Goal: Connect with others: Connect with others

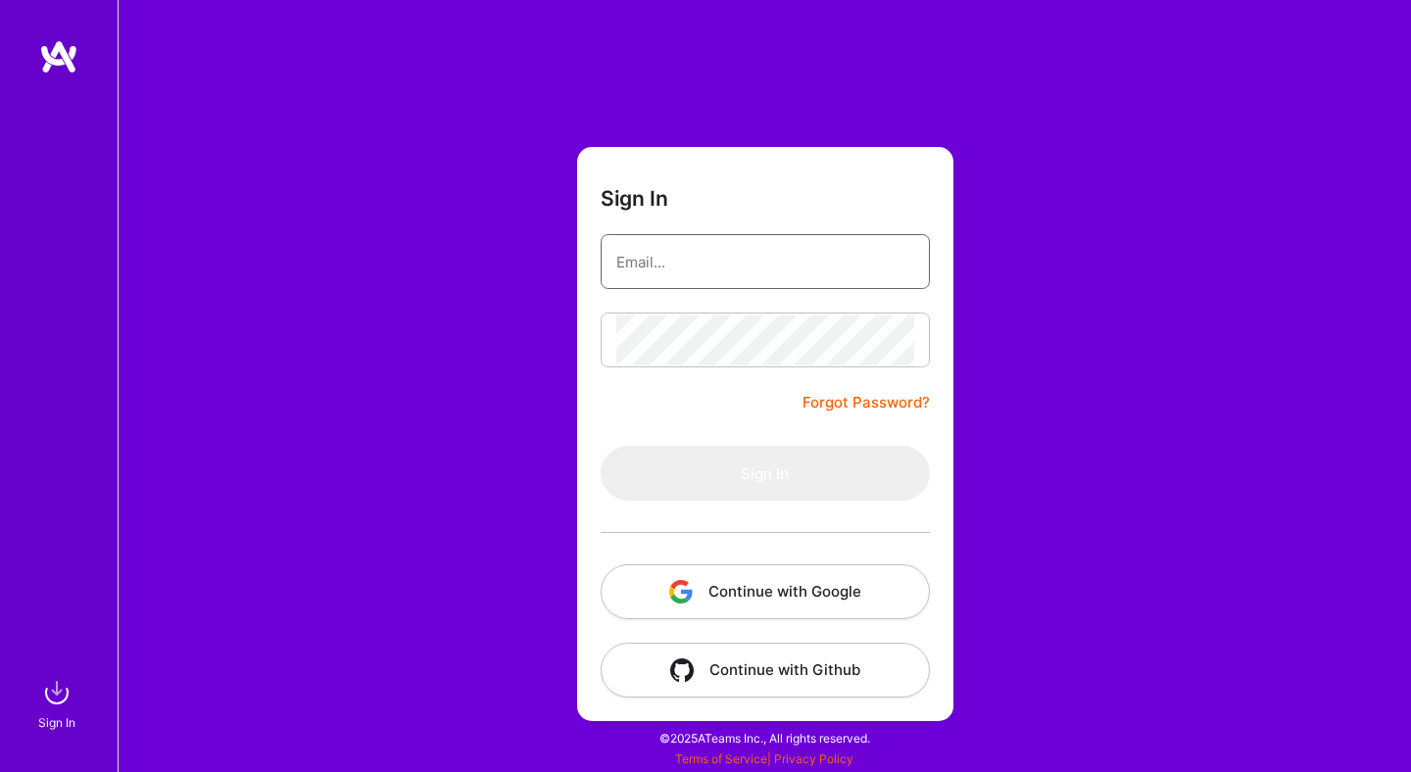
type input "[EMAIL_ADDRESS][DOMAIN_NAME]"
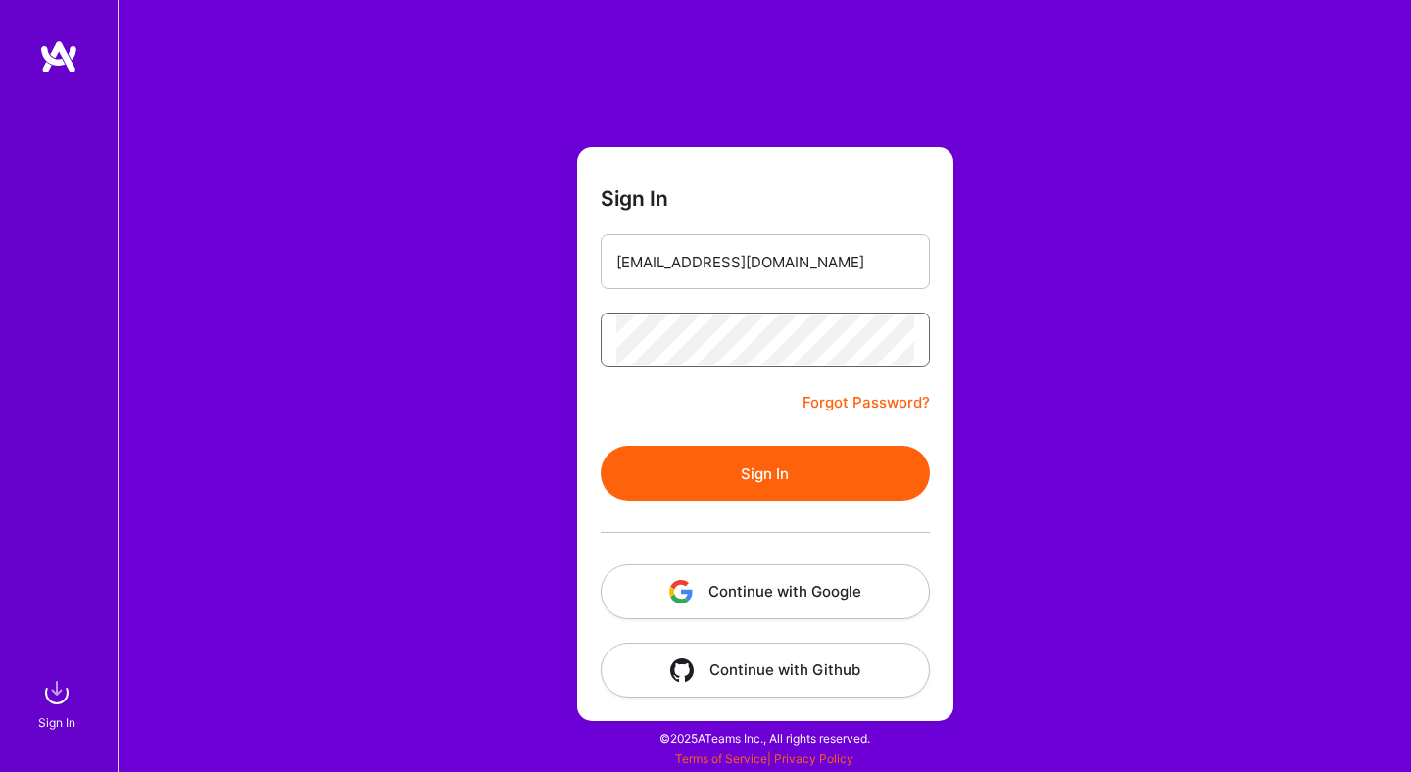
click at [601, 446] on button "Sign In" at bounding box center [765, 473] width 329 height 55
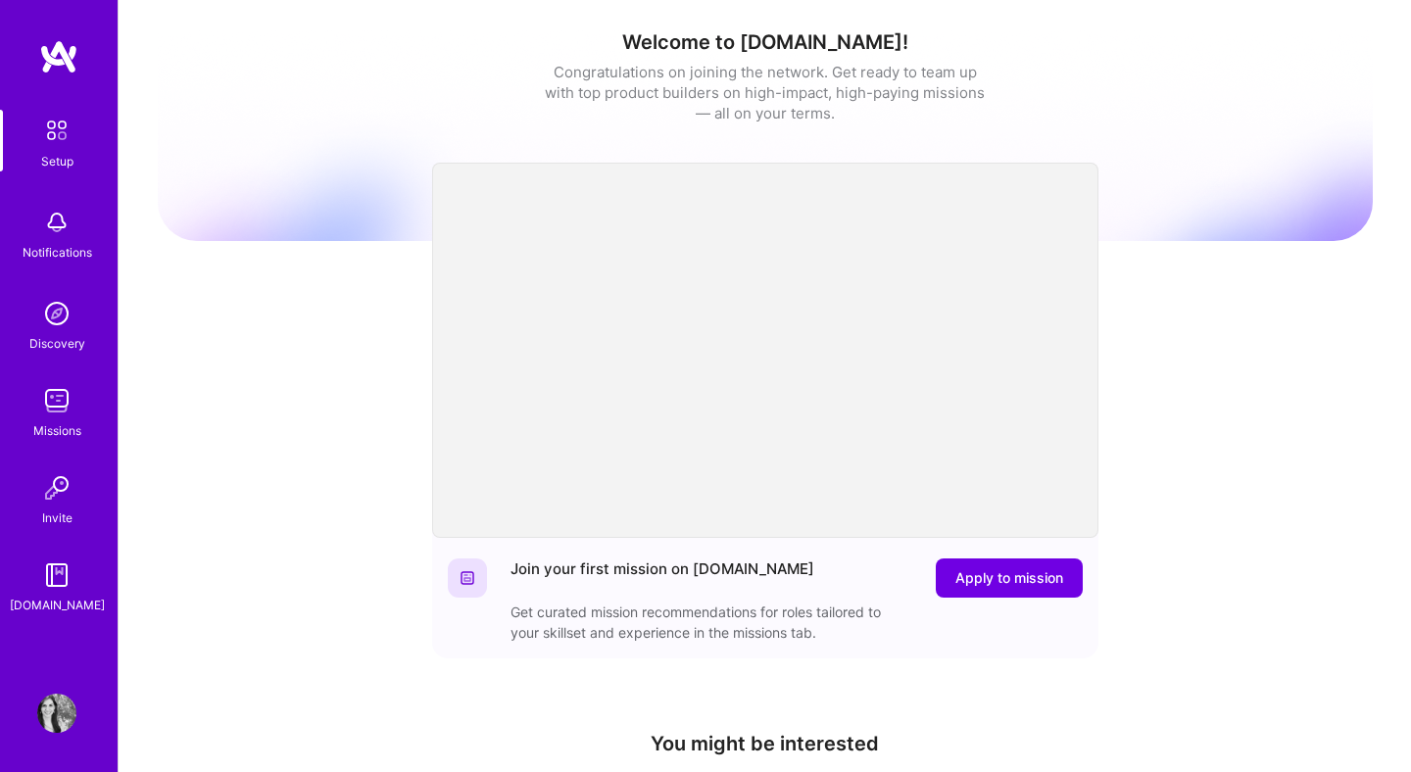
scroll to position [497, 0]
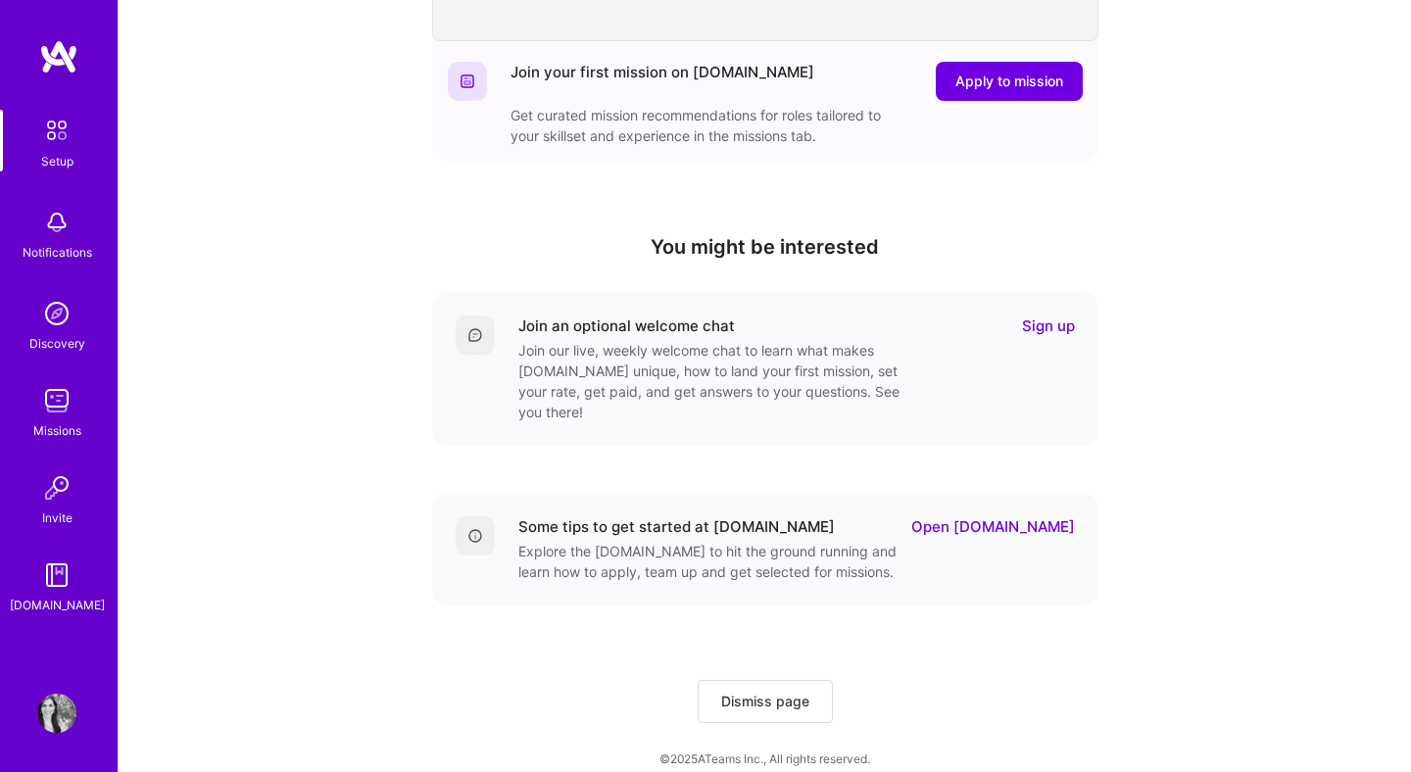
click at [64, 706] on img at bounding box center [56, 713] width 39 height 39
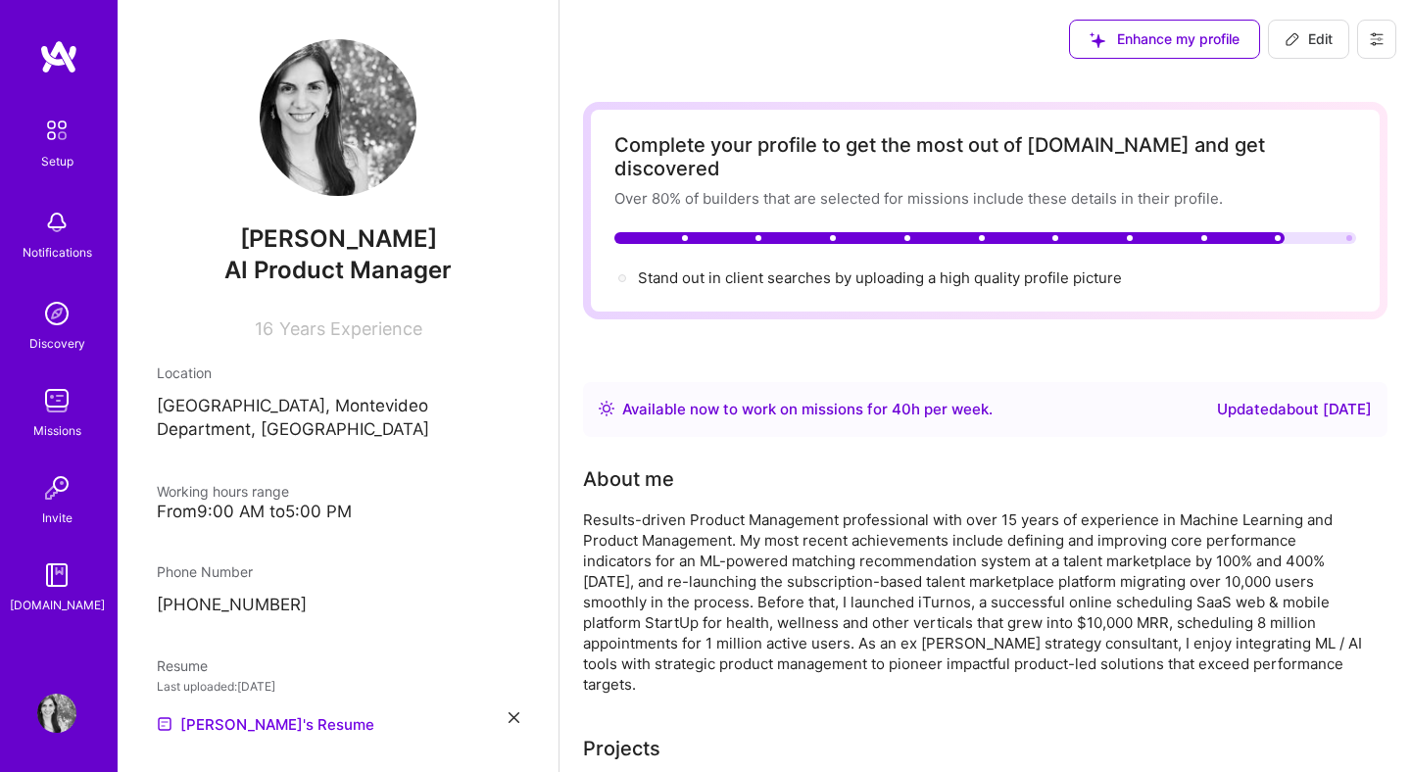
click at [58, 226] on img at bounding box center [56, 222] width 39 height 39
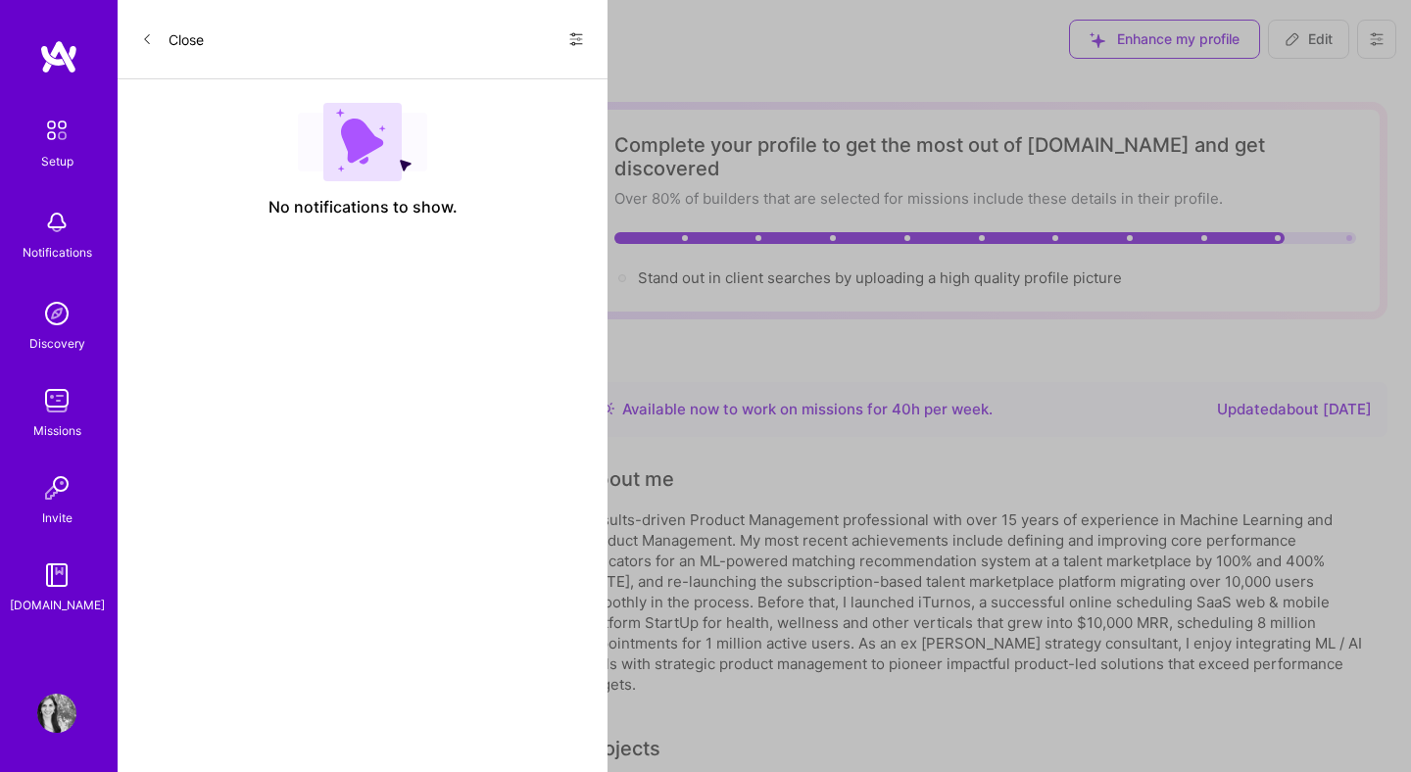
click at [50, 323] on img at bounding box center [56, 313] width 39 height 39
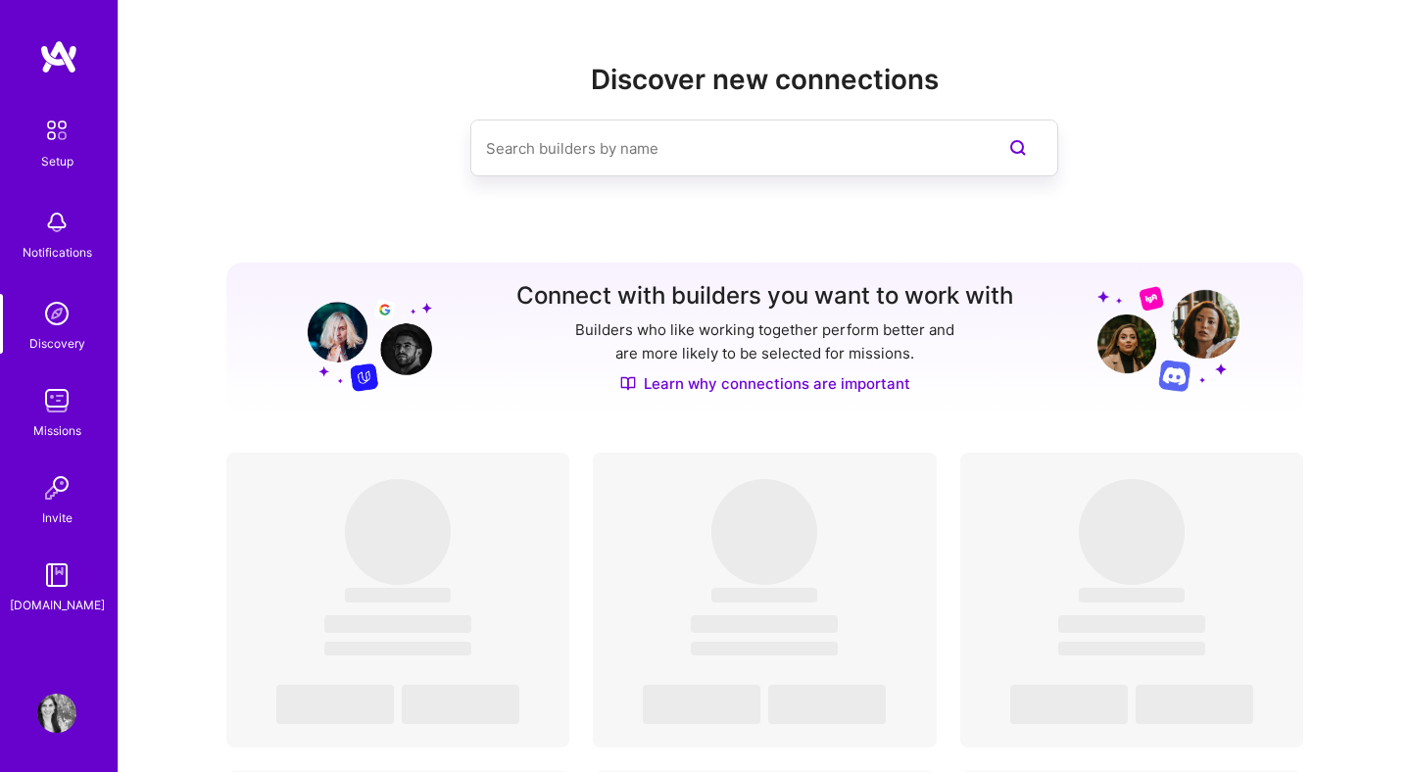
click at [62, 412] on img at bounding box center [56, 400] width 39 height 39
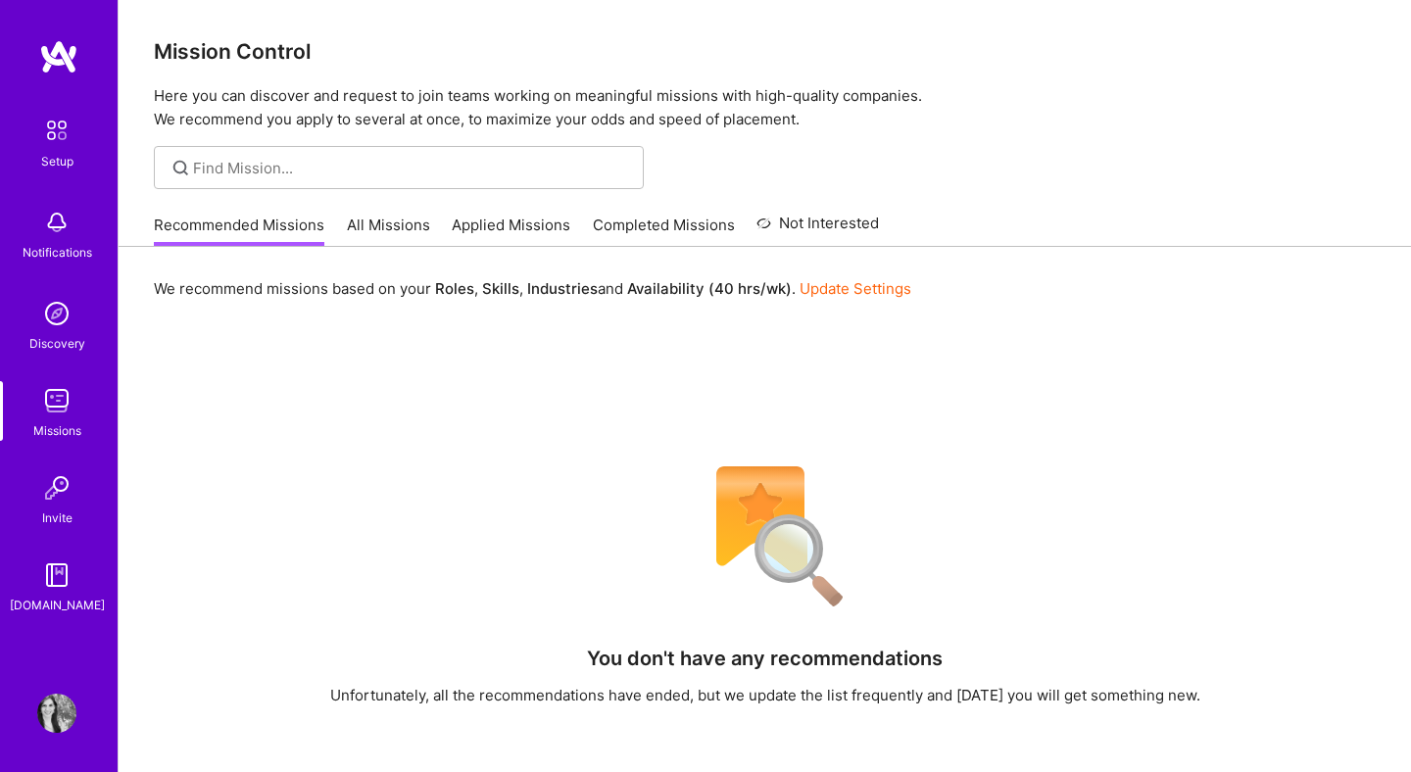
click at [62, 507] on img at bounding box center [56, 487] width 39 height 39
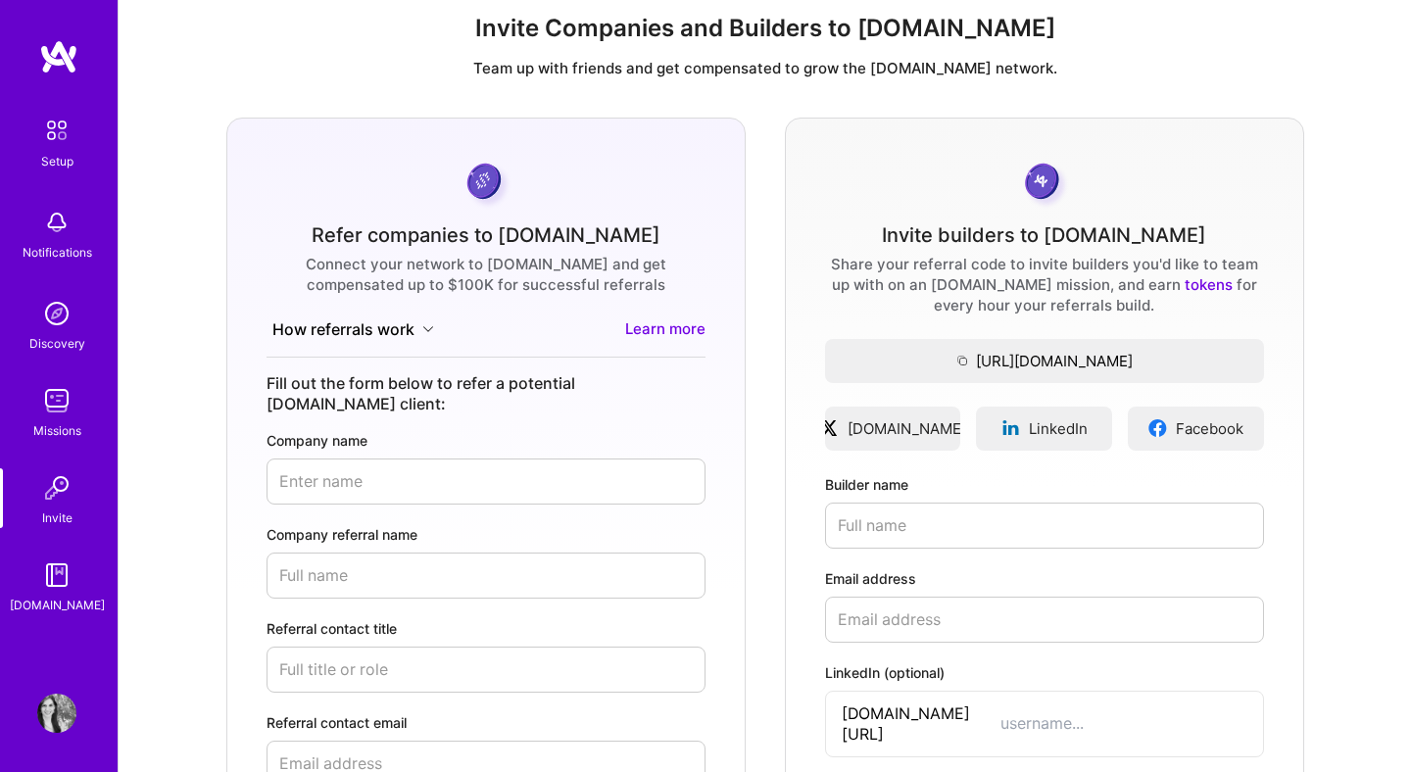
scroll to position [21, 0]
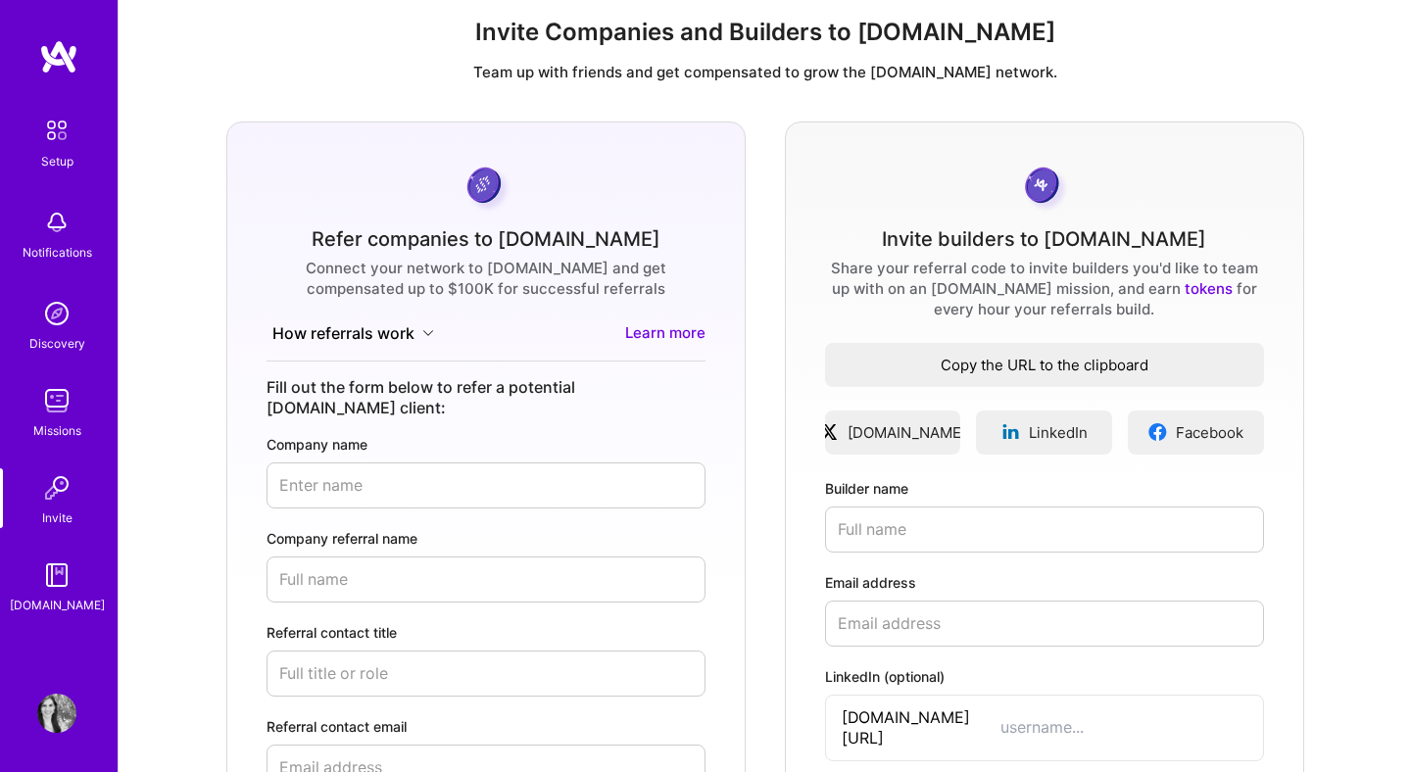
click at [1214, 378] on span "https://invite.a.team/carolinadellacorte" at bounding box center [1044, 384] width 439 height 21
click at [891, 516] on input "Builder name" at bounding box center [1044, 530] width 439 height 46
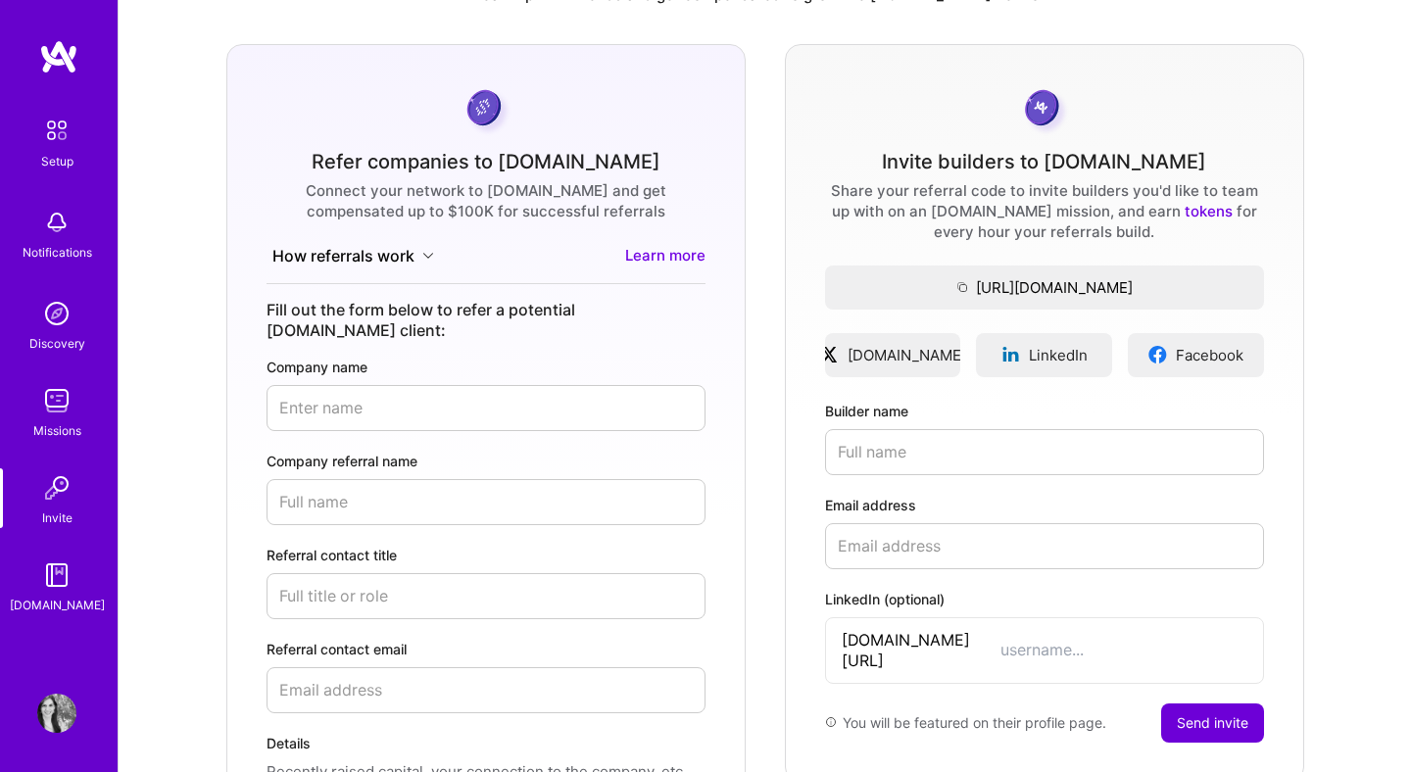
scroll to position [91, 0]
